Goal: Transaction & Acquisition: Book appointment/travel/reservation

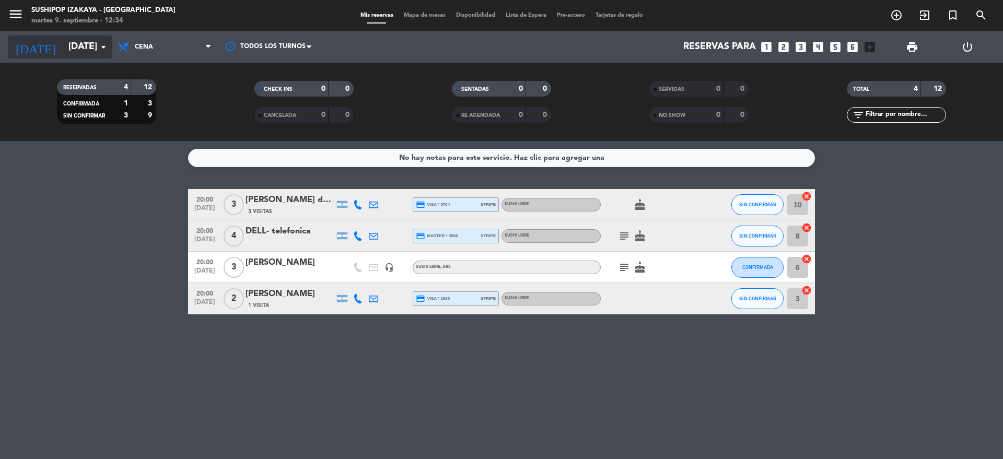
click at [84, 43] on input "[DATE]" at bounding box center [123, 47] width 121 height 21
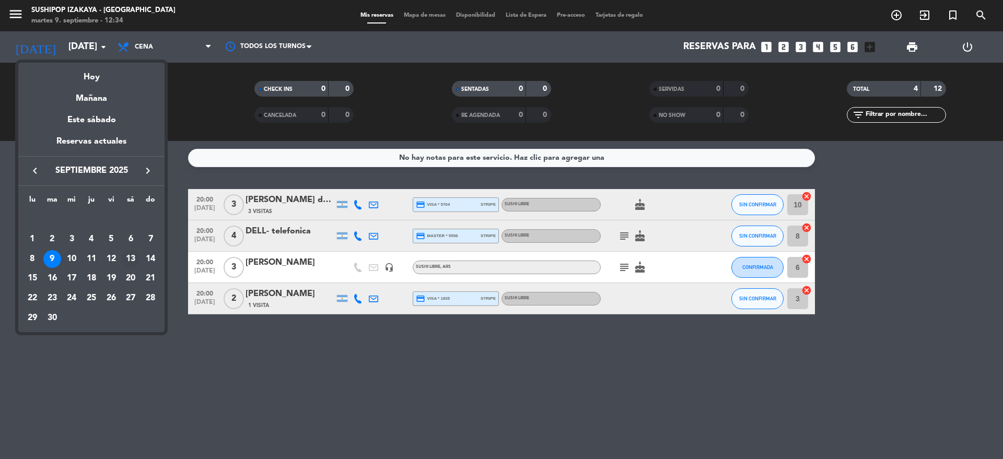
click at [131, 258] on div "13" at bounding box center [131, 259] width 18 height 18
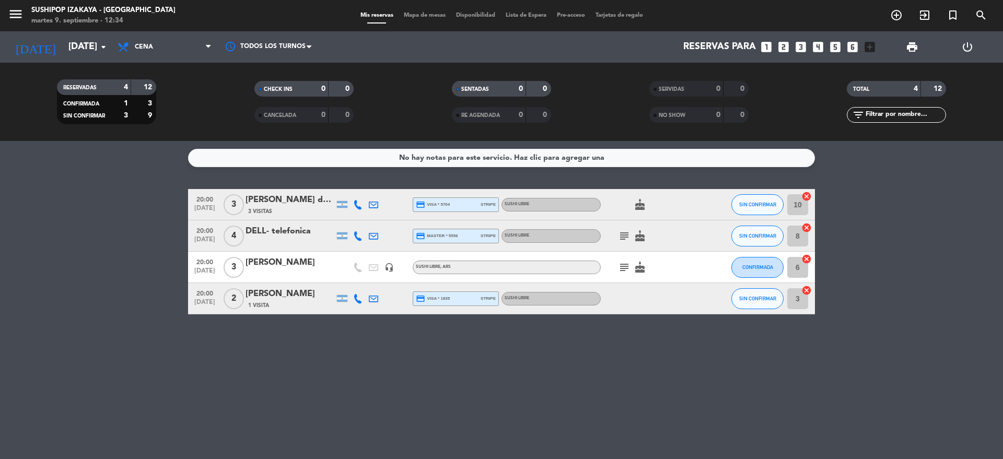
type input "[DATE]"
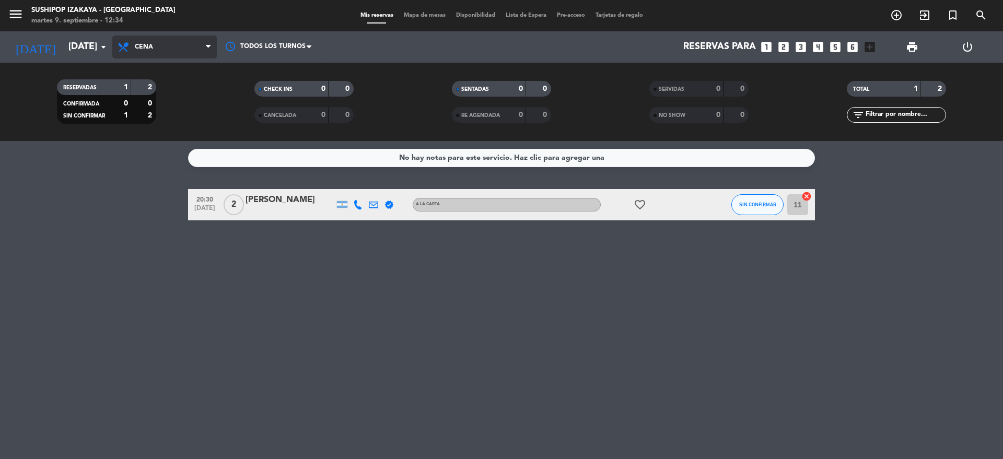
click at [141, 44] on span "Cena" at bounding box center [144, 46] width 18 height 7
click at [140, 90] on div "menu Sushipop Izakaya - [GEOGRAPHIC_DATA] [DATE] 9. septiembre - 12:34 Mis rese…" at bounding box center [501, 70] width 1003 height 141
click at [854, 42] on icon "looks_6" at bounding box center [853, 47] width 14 height 14
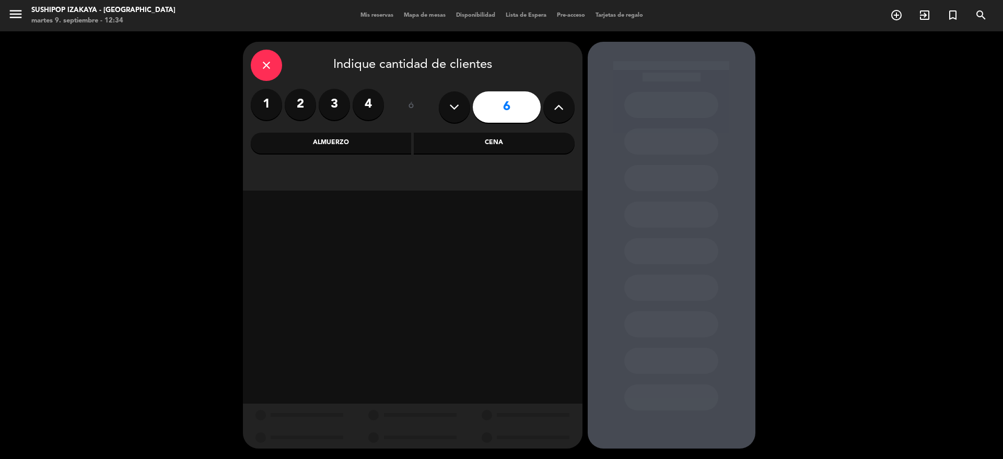
click at [555, 106] on icon at bounding box center [559, 107] width 10 height 16
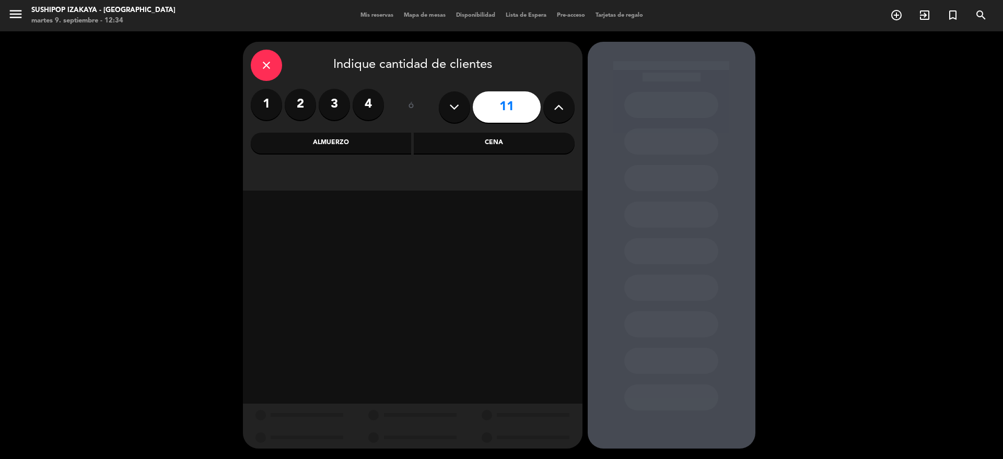
click at [555, 106] on icon at bounding box center [559, 107] width 10 height 16
click at [452, 104] on icon at bounding box center [454, 107] width 10 height 16
type input "12"
click at [321, 143] on div "Almuerzo" at bounding box center [331, 143] width 161 height 21
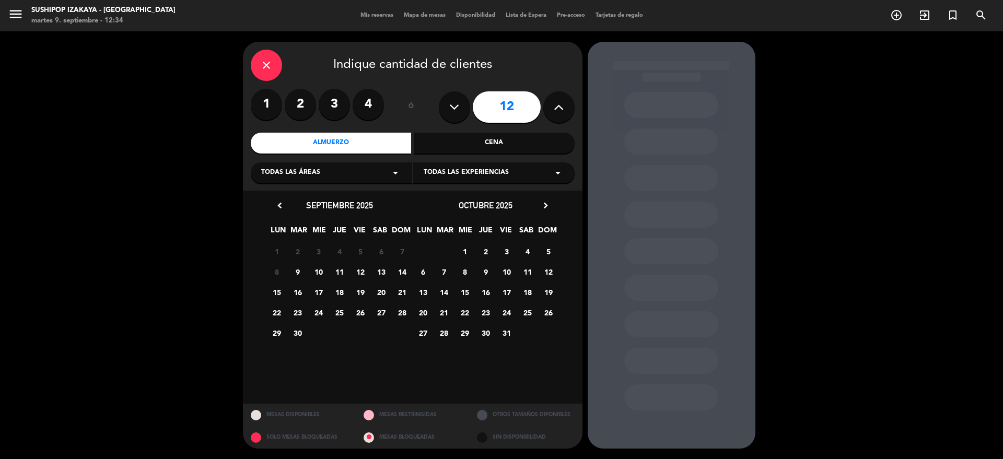
click at [381, 272] on span "13" at bounding box center [381, 271] width 17 height 17
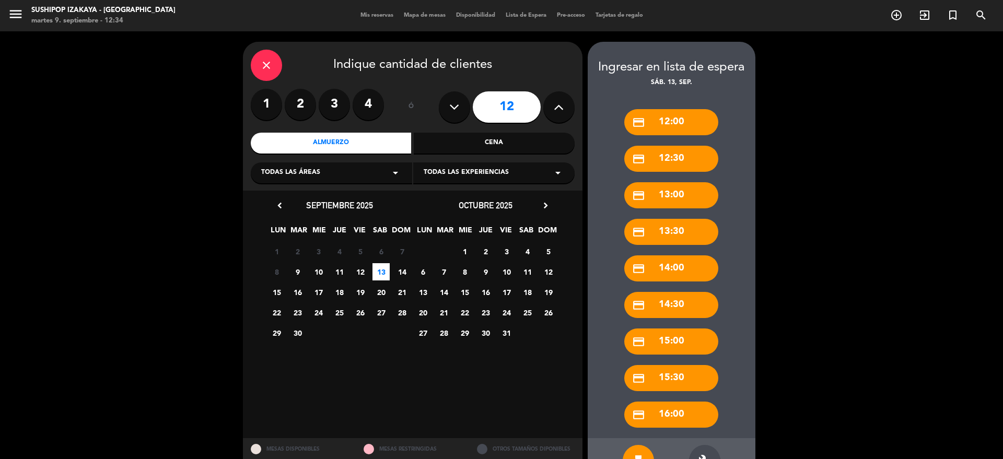
click at [694, 191] on div "credit_card 13:00" at bounding box center [671, 195] width 94 height 26
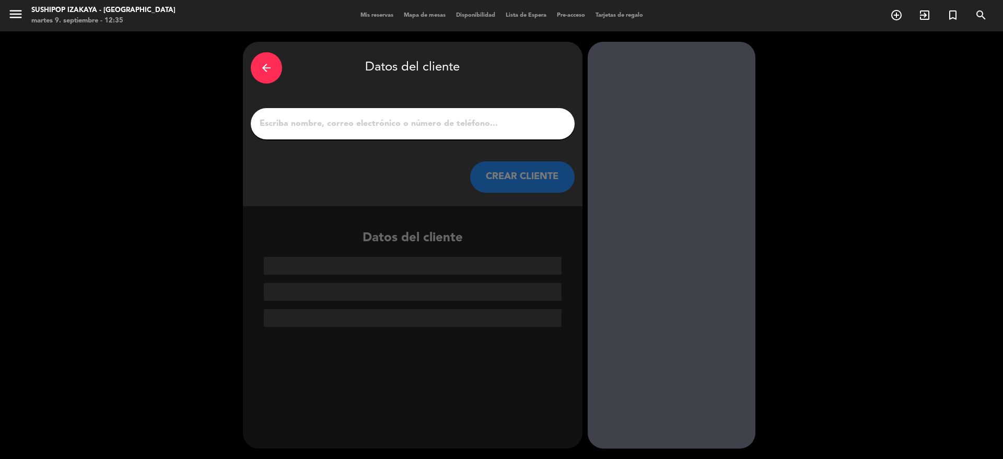
click at [399, 121] on input "1" at bounding box center [413, 124] width 308 height 15
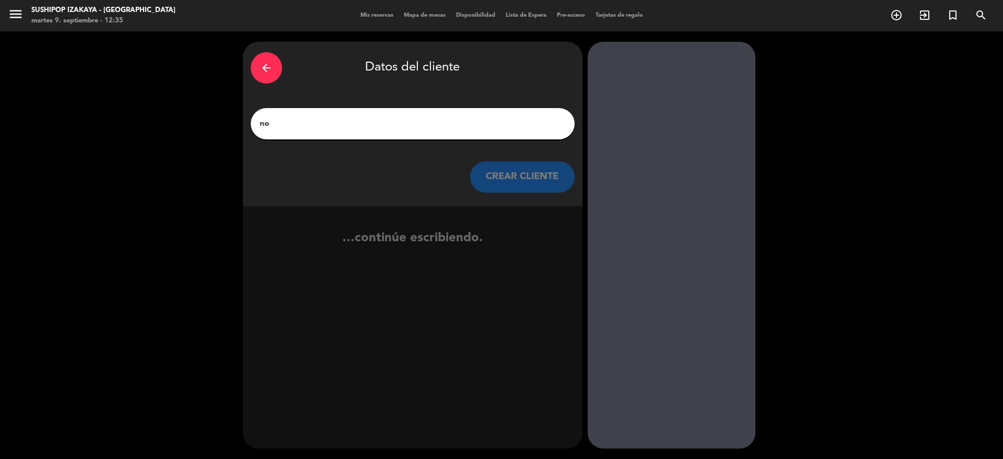
type input "n"
type input "[PERSON_NAME]"
click at [501, 178] on button "CREAR CLIENTE" at bounding box center [522, 176] width 105 height 31
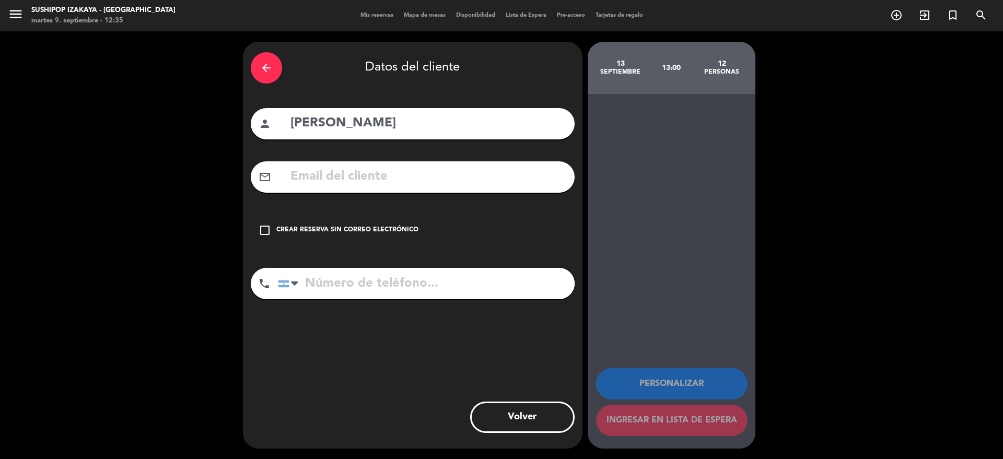
drag, startPoint x: 261, startPoint y: 232, endPoint x: 284, endPoint y: 250, distance: 29.4
click at [261, 232] on icon "check_box_outline_blank" at bounding box center [265, 230] width 13 height 13
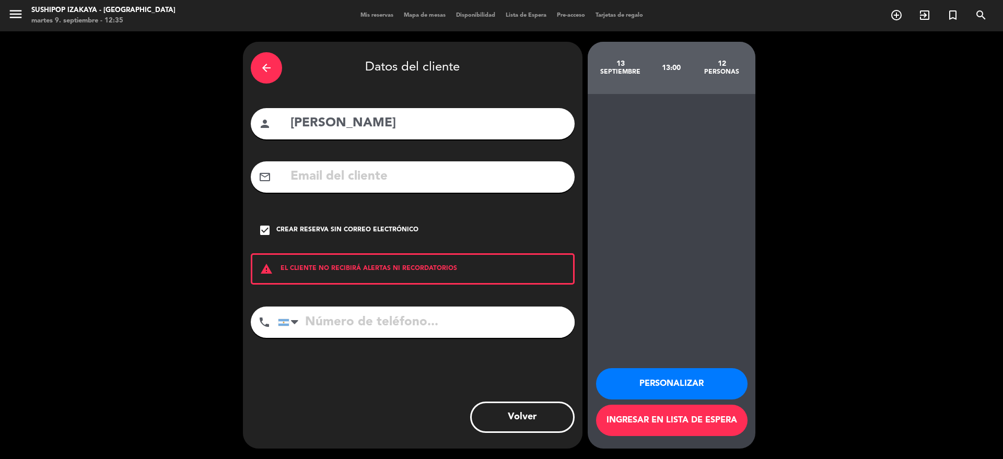
click at [326, 325] on input "tel" at bounding box center [426, 322] width 297 height 31
type input "1169655353"
click at [642, 388] on button "Personalizar" at bounding box center [672, 383] width 152 height 31
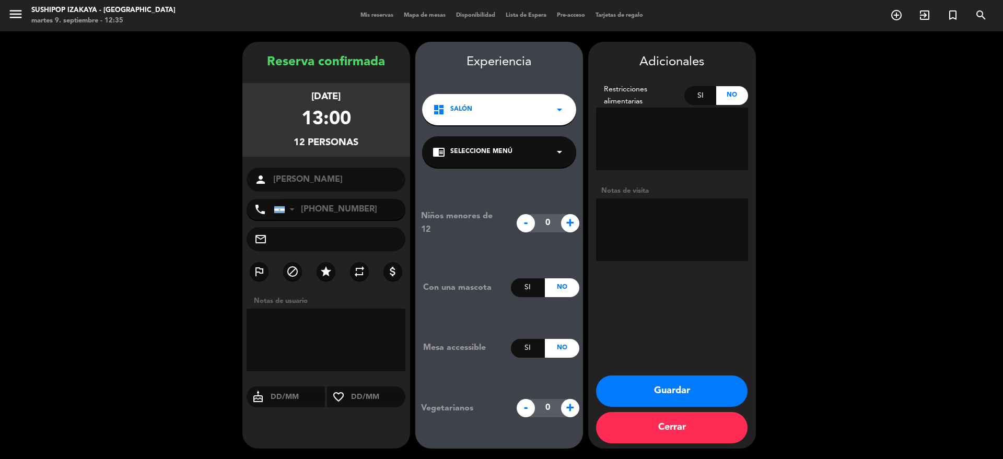
click at [565, 151] on icon "arrow_drop_down" at bounding box center [559, 152] width 13 height 13
click at [529, 180] on div "SUSHI LIBRE" at bounding box center [499, 181] width 133 height 10
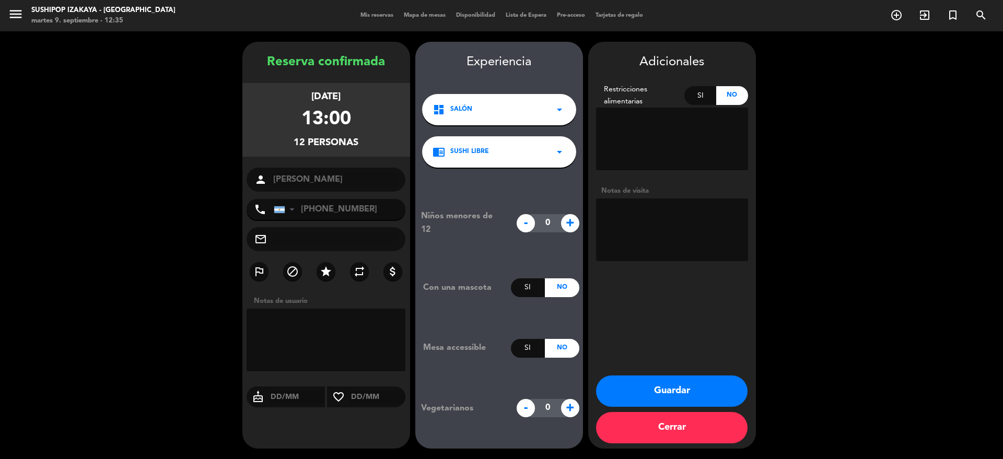
click at [297, 340] on textarea at bounding box center [326, 340] width 159 height 63
type textarea "YA AVISE QUE ES SALON ARRIBA"
click at [671, 390] on button "Guardar" at bounding box center [672, 391] width 152 height 31
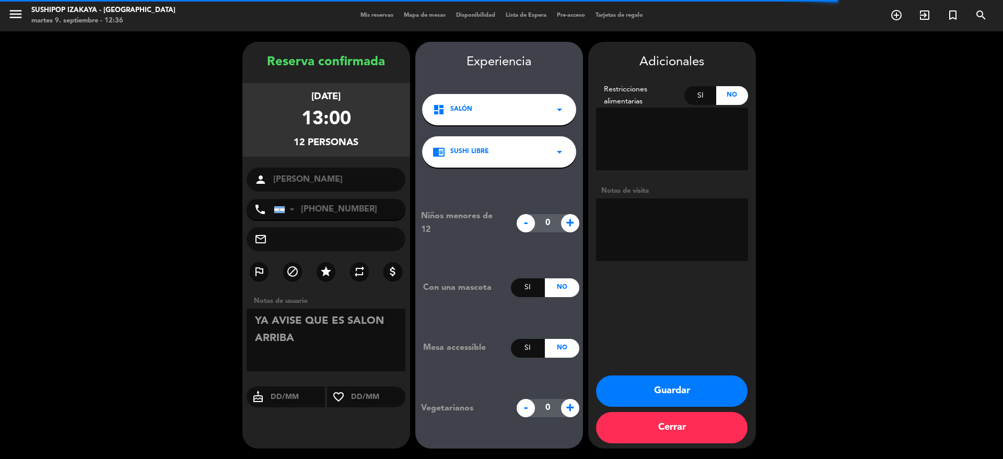
click at [681, 391] on button "Guardar" at bounding box center [672, 391] width 152 height 31
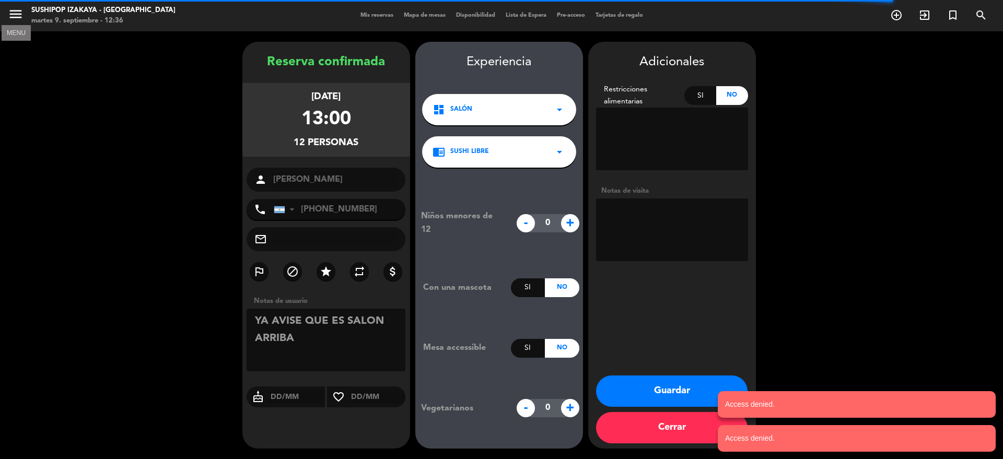
click at [18, 17] on icon "menu" at bounding box center [16, 14] width 16 height 16
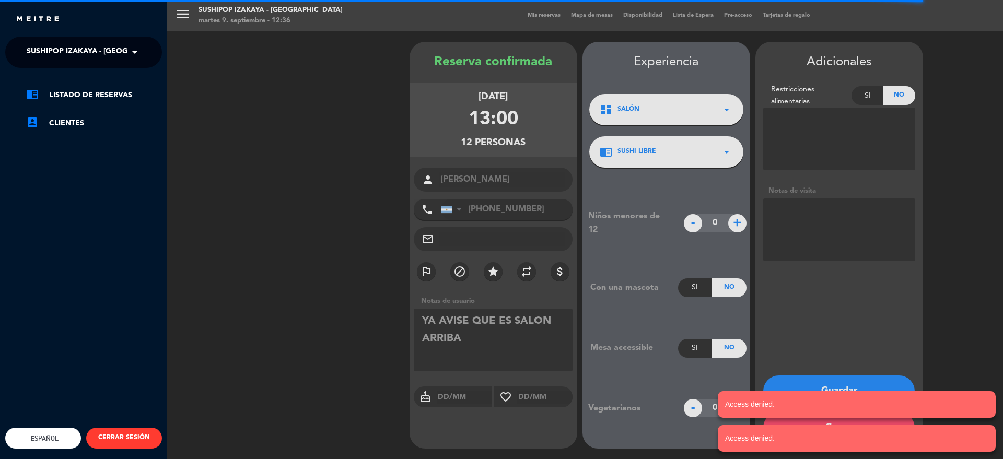
click at [277, 66] on div "menu Sushipop Izakaya - [GEOGRAPHIC_DATA] [DATE] 9. septiembre - 12:36 Mis rese…" at bounding box center [668, 229] width 1003 height 459
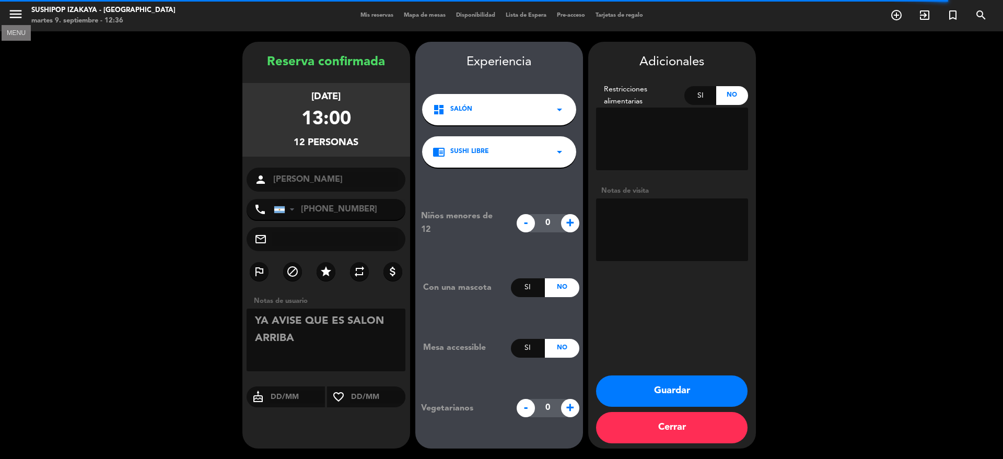
click at [11, 13] on icon "menu" at bounding box center [16, 14] width 16 height 16
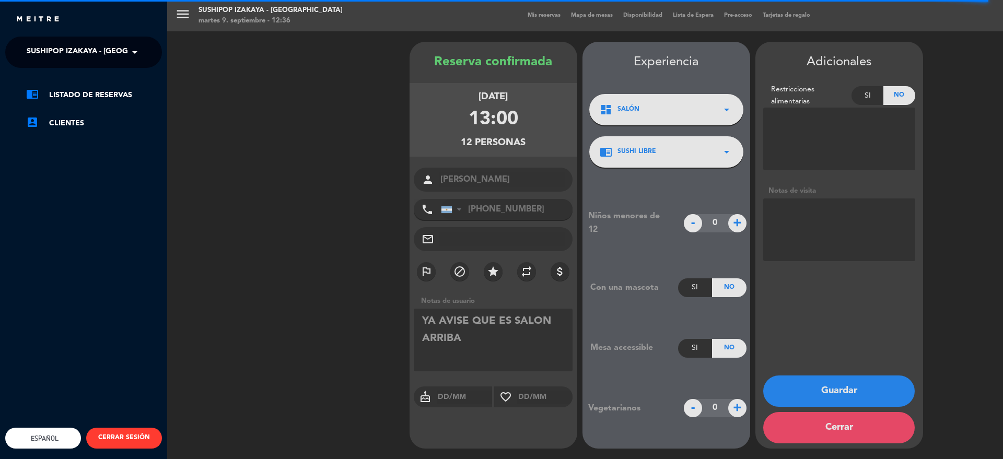
click at [259, 87] on div "menu Sushipop Izakaya - [GEOGRAPHIC_DATA] [DATE] 9. septiembre - 12:36 Mis rese…" at bounding box center [668, 229] width 1003 height 459
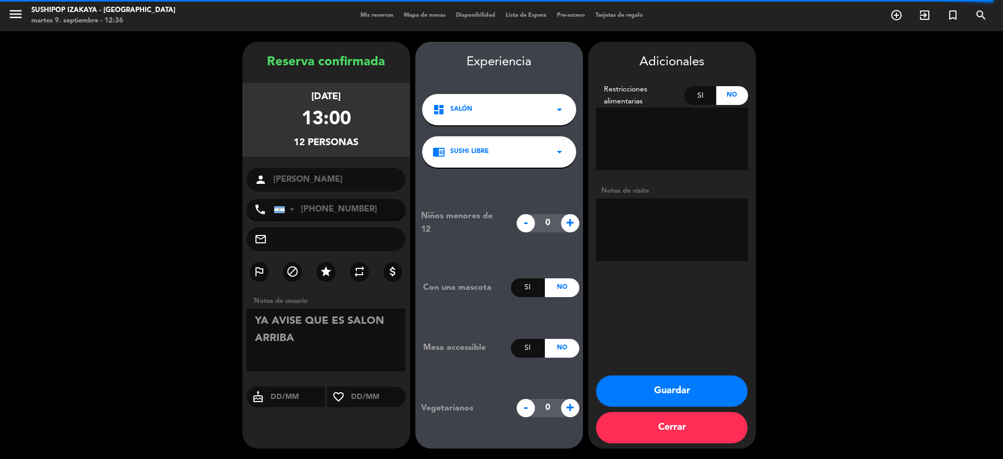
click at [82, 18] on div "martes 9. septiembre - 12:36" at bounding box center [103, 21] width 144 height 10
click at [872, 99] on booking-confirmed "Reserva confirmada [DATE] 13:00 12 personas person [PERSON_NAME] phone [GEOGRAP…" at bounding box center [501, 245] width 982 height 407
click at [15, 18] on icon "menu" at bounding box center [16, 14] width 16 height 16
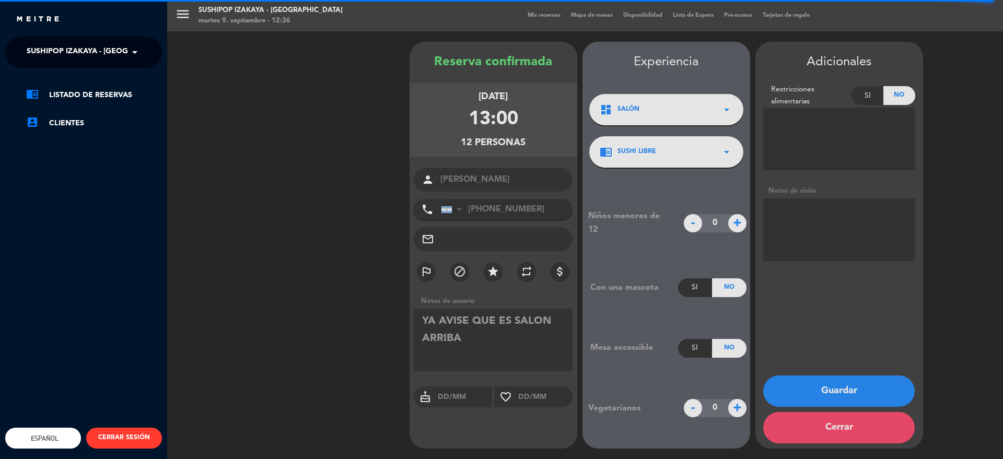
click at [186, 14] on div "menu Sushipop Izakaya - [GEOGRAPHIC_DATA] [DATE] 9. septiembre - 12:36 Mis rese…" at bounding box center [668, 229] width 1003 height 459
